Goal: Transaction & Acquisition: Book appointment/travel/reservation

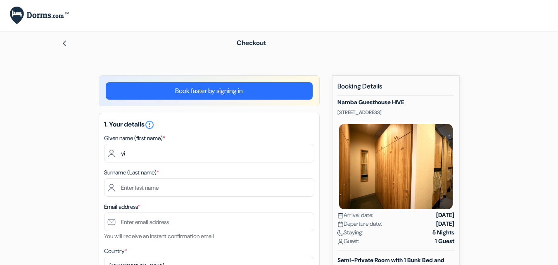
type input "y"
type input "YUSUF OLATUNJI"
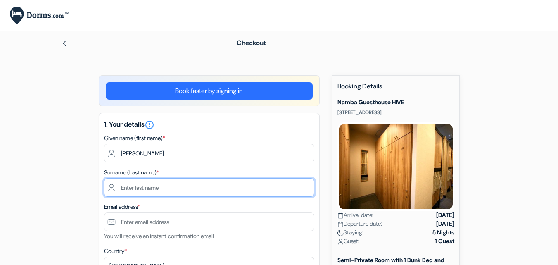
click at [210, 192] on input "text" at bounding box center [209, 187] width 210 height 19
type input "BADMUS"
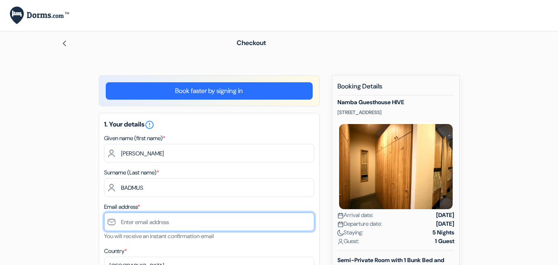
click at [190, 222] on input "text" at bounding box center [209, 221] width 210 height 19
paste input "[EMAIL_ADDRESS][DOMAIN_NAME]"
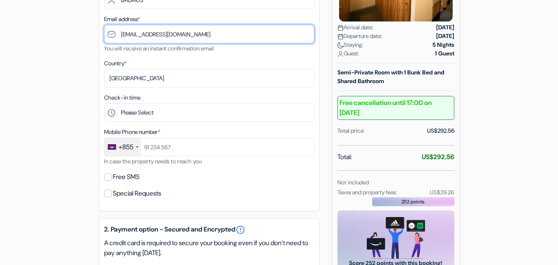
scroll to position [190, 0]
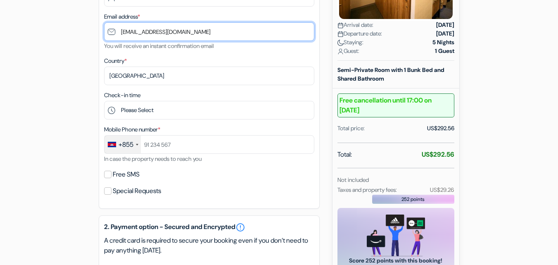
type input "[EMAIL_ADDRESS][DOMAIN_NAME]"
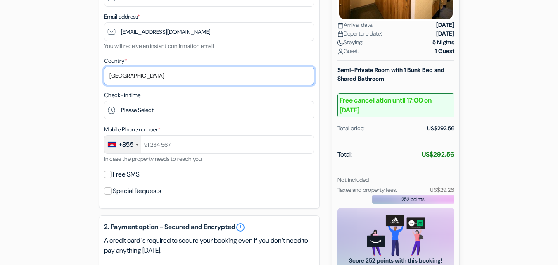
click at [141, 76] on select "Select country Abkhazia Afghanistan Albania Algeria American Samoa Andorra Ango…" at bounding box center [209, 75] width 210 height 19
select select "ng"
click at [104, 66] on select "Select country Abkhazia Afghanistan Albania Algeria American Samoa Andorra Ango…" at bounding box center [209, 75] width 210 height 19
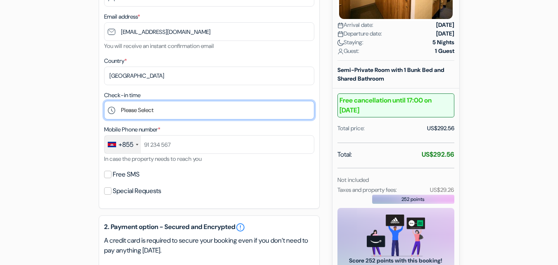
click at [151, 115] on select "Please Select 16:00 17:00 18:00 19:00 20:00 21:00" at bounding box center [209, 110] width 210 height 19
select select "16"
click at [104, 101] on select "Please Select 16:00 17:00 18:00 19:00 20:00 21:00" at bounding box center [209, 110] width 210 height 19
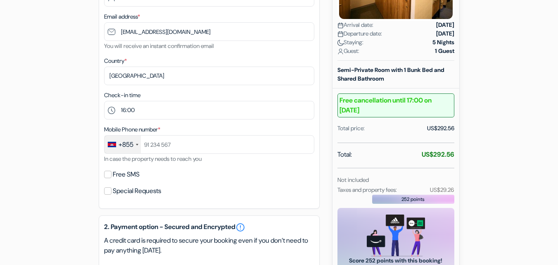
click at [135, 147] on div "+855" at bounding box center [122, 144] width 36 height 18
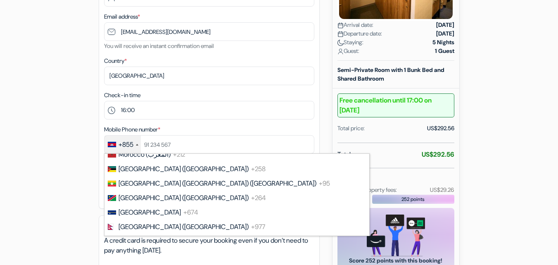
scroll to position [2268, 0]
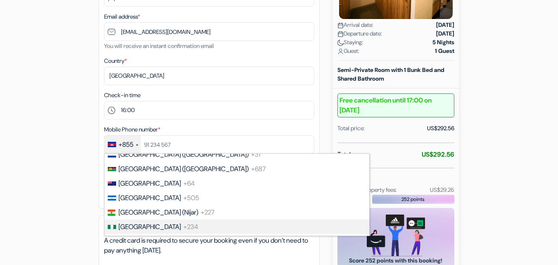
click at [138, 222] on span "Nigeria" at bounding box center [150, 226] width 62 height 9
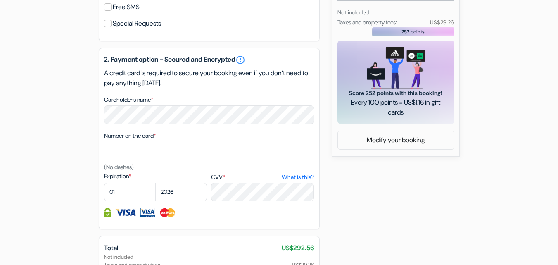
scroll to position [358, 0]
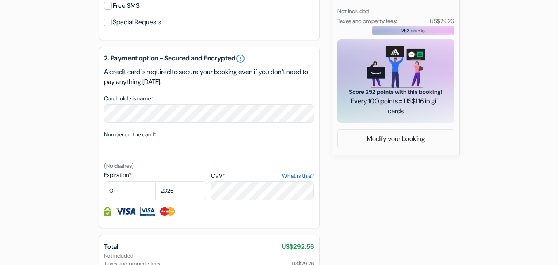
type input "9066554545"
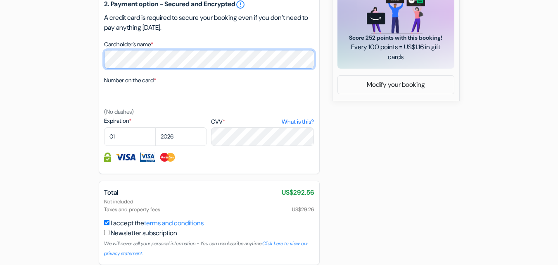
scroll to position [421, 0]
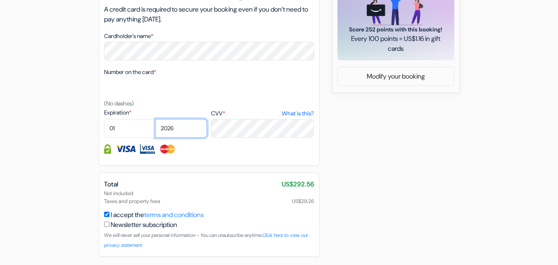
select select "2028"
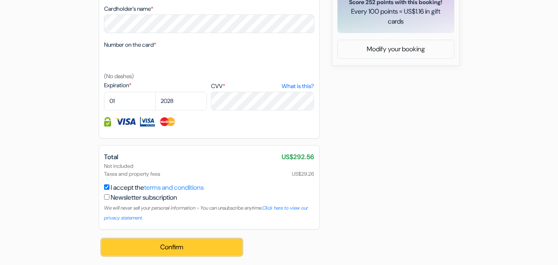
click at [147, 244] on button "Confirm Loading..." at bounding box center [172, 247] width 140 height 16
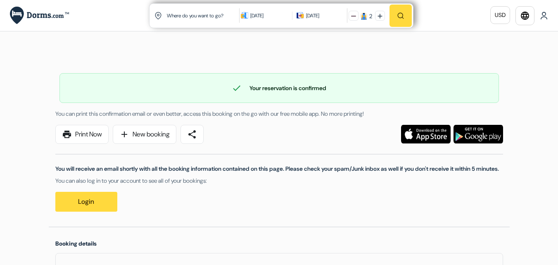
scroll to position [38, 0]
